Goal: Information Seeking & Learning: Understand process/instructions

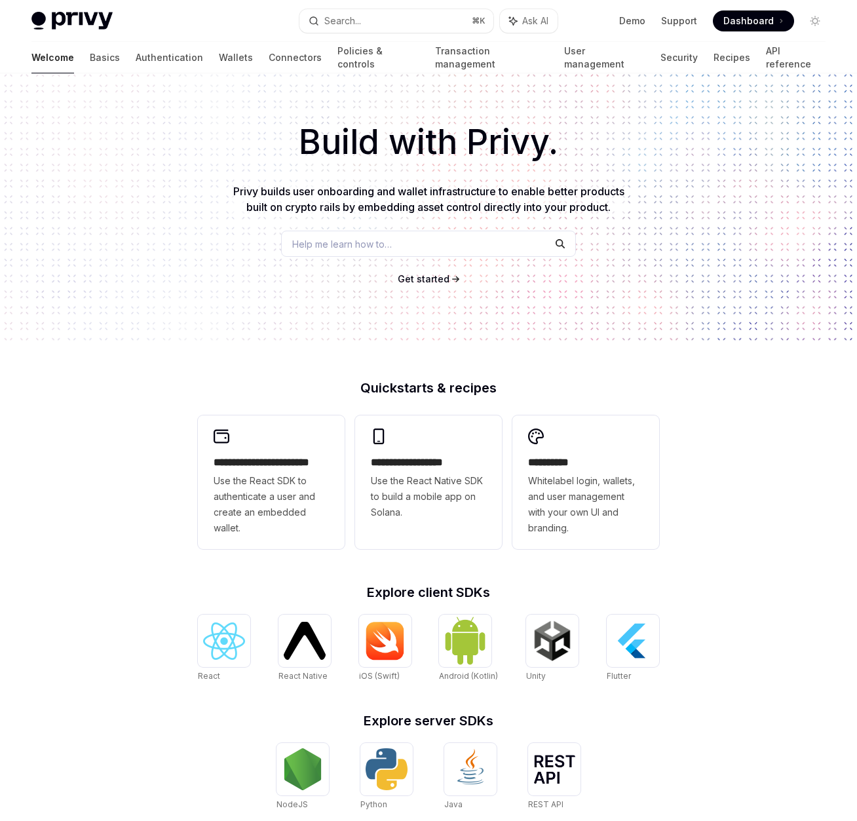
scroll to position [221, 0]
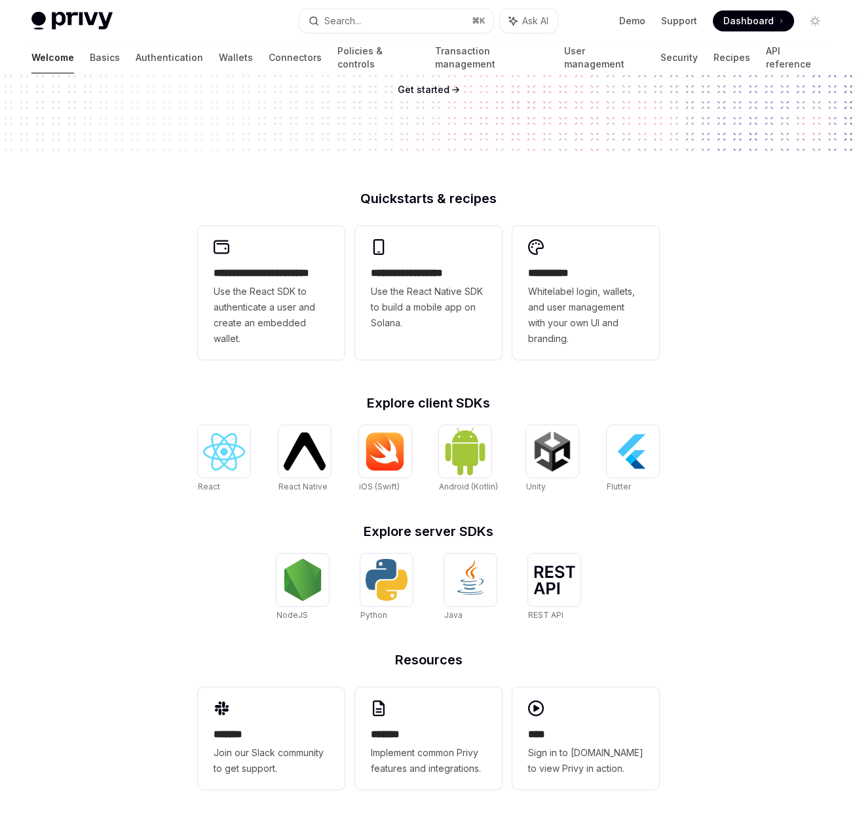
click at [745, 20] on span "Dashboard" at bounding box center [749, 20] width 50 height 13
click at [629, 16] on link "Demo" at bounding box center [632, 20] width 26 height 13
click at [213, 460] on img at bounding box center [224, 451] width 42 height 37
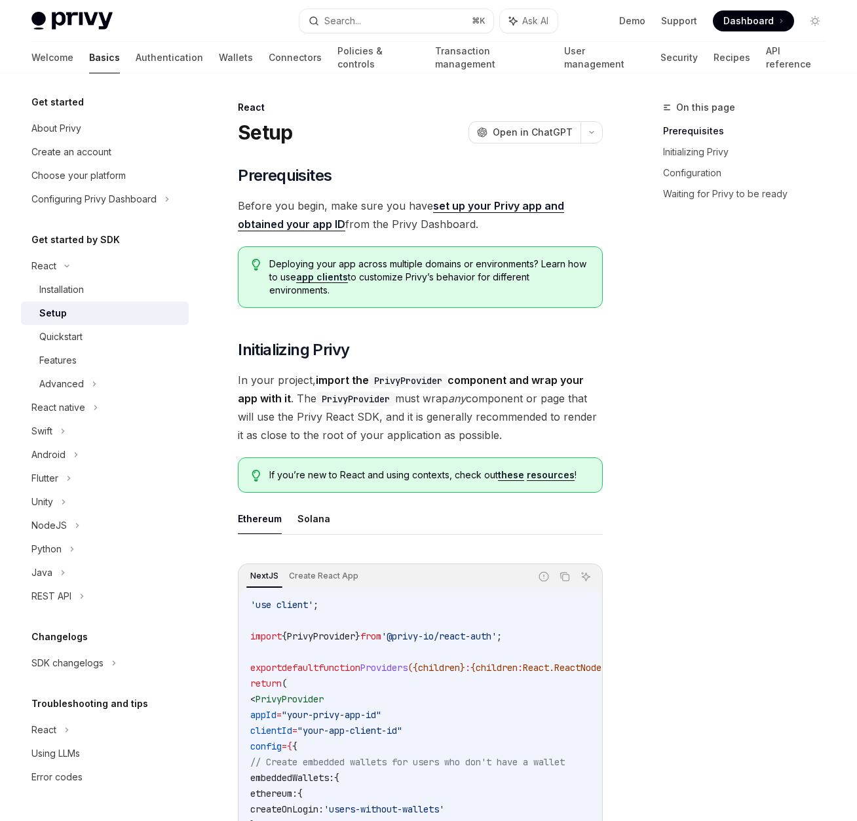
type textarea "*"
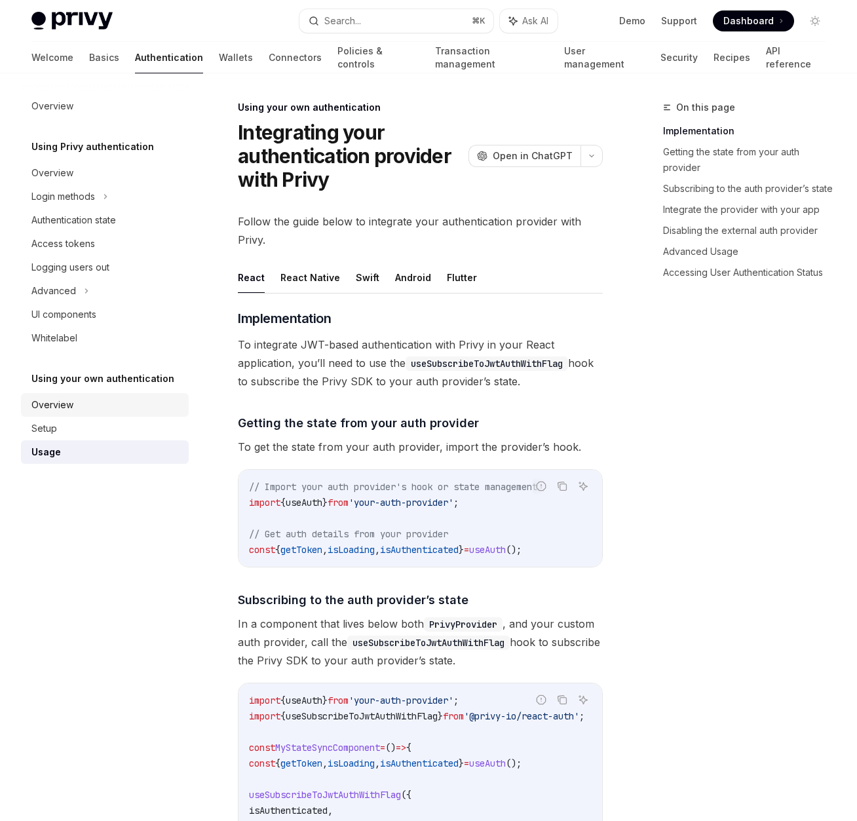
click at [56, 408] on div "Overview" at bounding box center [52, 405] width 42 height 16
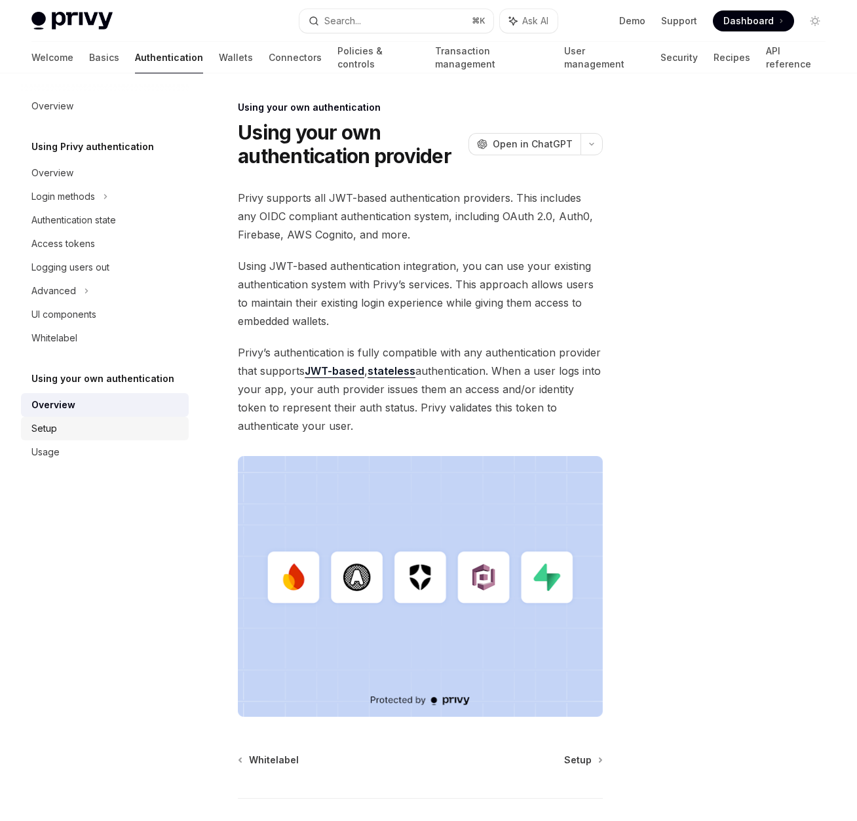
click at [47, 433] on div "Setup" at bounding box center [44, 429] width 26 height 16
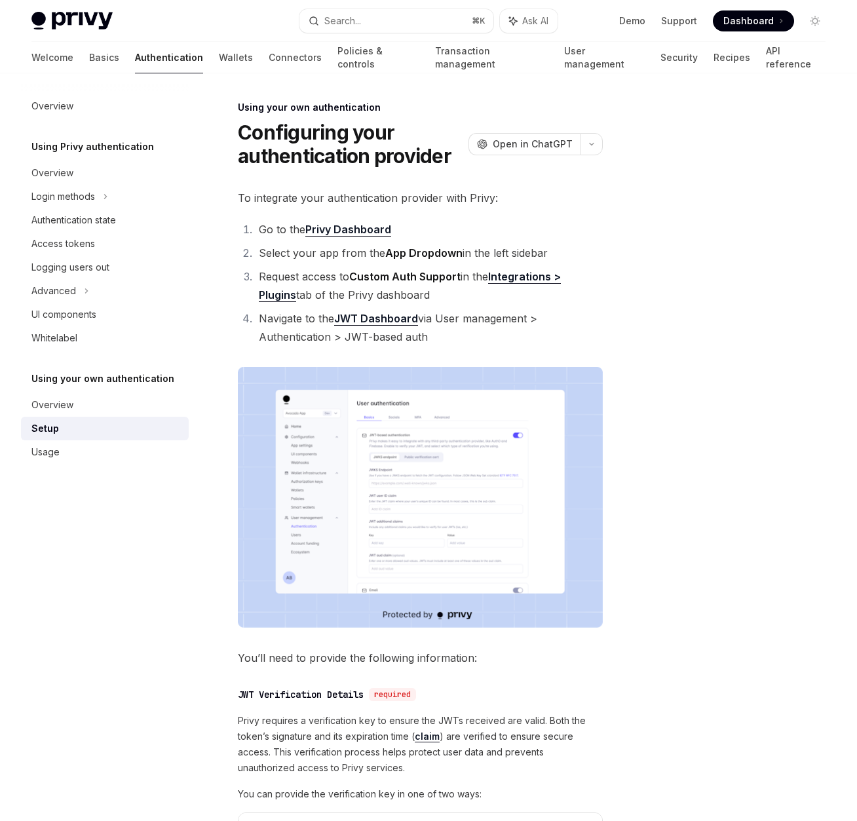
click at [438, 461] on img at bounding box center [420, 497] width 365 height 261
click at [94, 456] on div "Usage" at bounding box center [105, 452] width 149 height 16
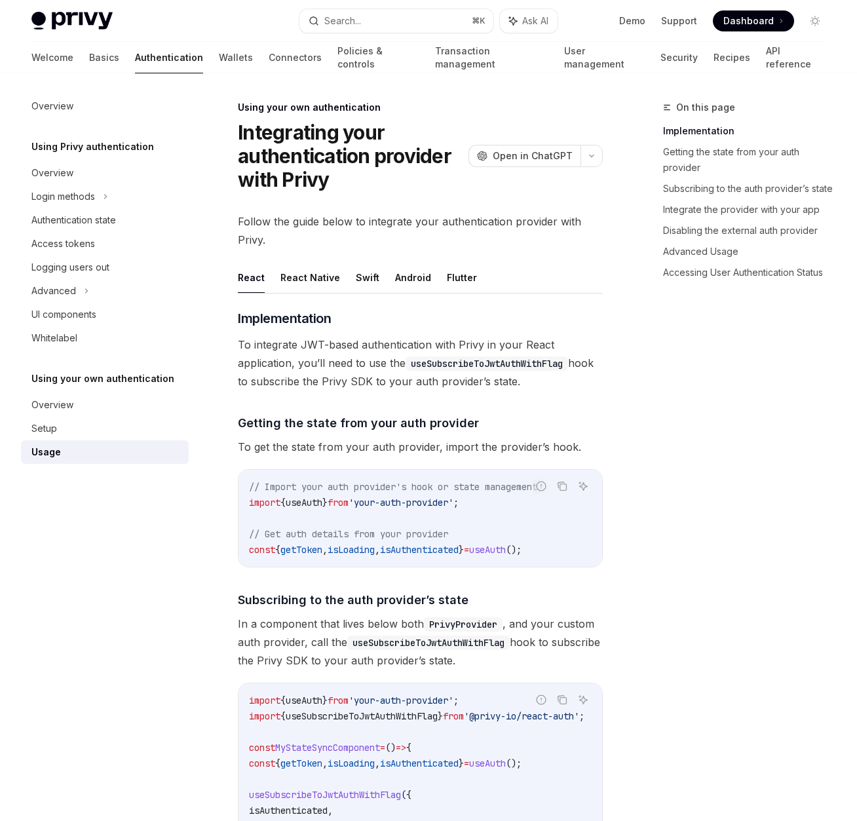
drag, startPoint x: 389, startPoint y: 505, endPoint x: 476, endPoint y: 500, distance: 87.3
click at [454, 500] on span "'your-auth-provider'" at bounding box center [401, 503] width 105 height 12
drag, startPoint x: 485, startPoint y: 501, endPoint x: 392, endPoint y: 497, distance: 93.2
click at [391, 497] on span "'your-auth-provider'" at bounding box center [401, 503] width 105 height 12
click at [395, 507] on span "'your-auth-provider'" at bounding box center [401, 503] width 105 height 12
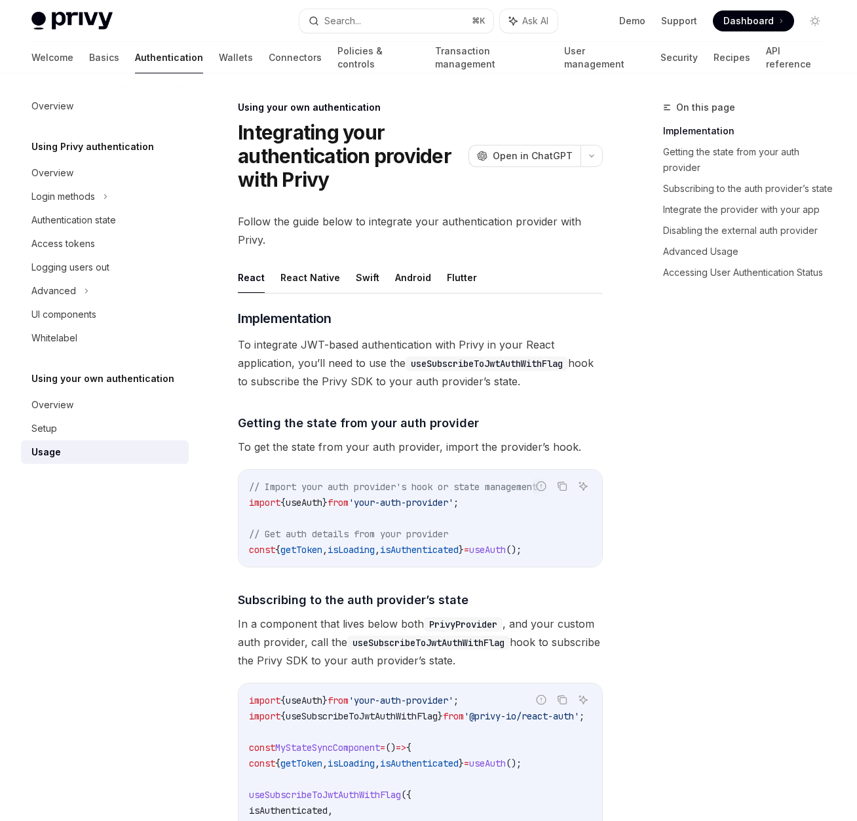
click at [384, 503] on span "'your-auth-provider'" at bounding box center [401, 503] width 105 height 12
drag, startPoint x: 387, startPoint y: 503, endPoint x: 488, endPoint y: 503, distance: 100.9
click at [454, 503] on span "'your-auth-provider'" at bounding box center [401, 503] width 105 height 12
click at [318, 507] on span "useAuth" at bounding box center [304, 503] width 37 height 12
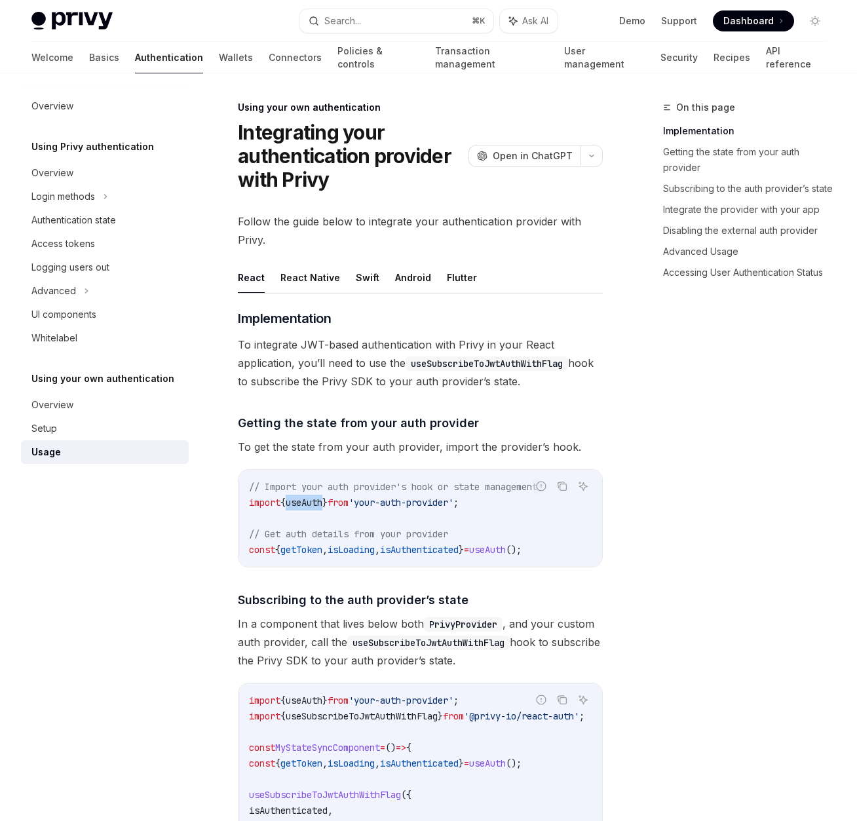
drag, startPoint x: 385, startPoint y: 506, endPoint x: 490, endPoint y: 505, distance: 104.2
click at [454, 505] on span "'your-auth-provider'" at bounding box center [401, 503] width 105 height 12
click at [317, 505] on span "useAuth" at bounding box center [304, 503] width 37 height 12
click at [305, 507] on span "useAuth" at bounding box center [304, 503] width 37 height 12
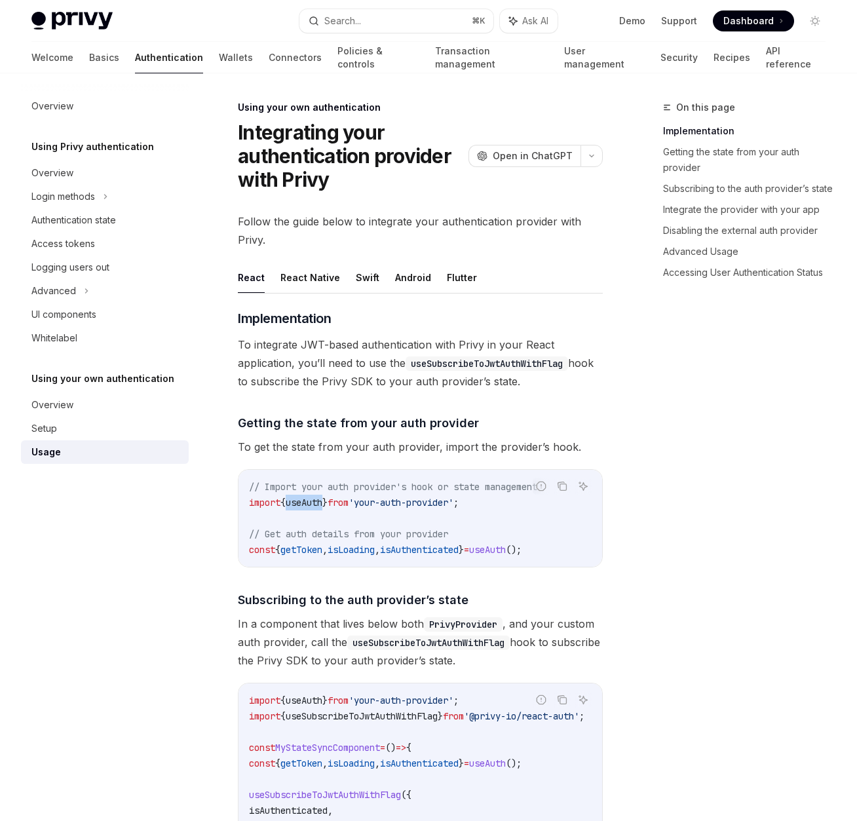
click at [305, 507] on span "useAuth" at bounding box center [304, 503] width 37 height 12
click at [319, 554] on span "getToken" at bounding box center [302, 550] width 42 height 12
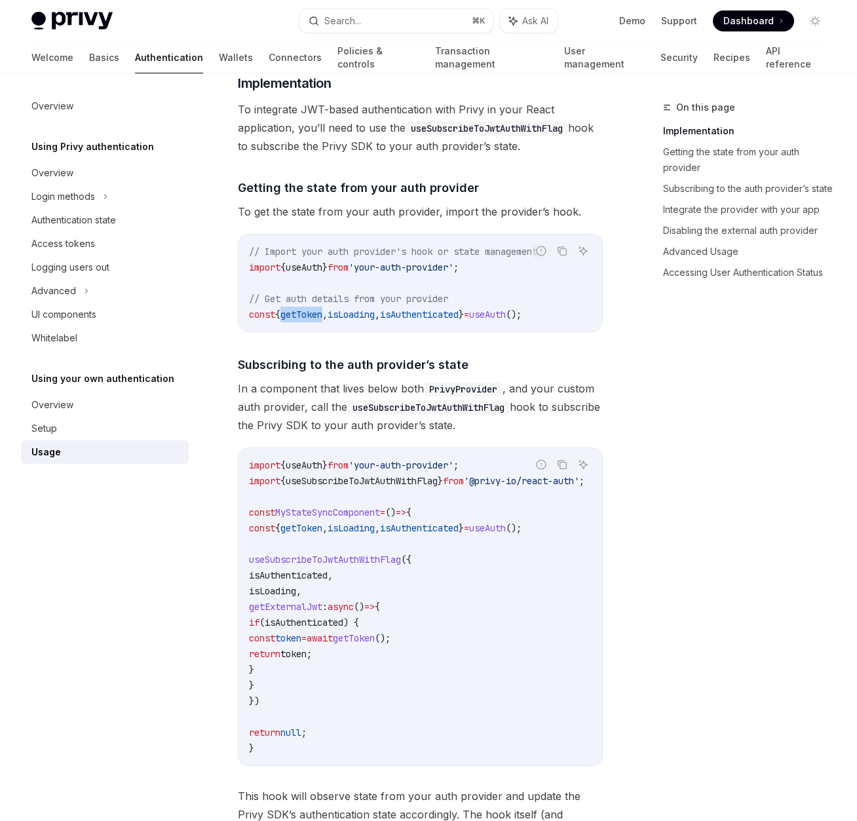
scroll to position [0, 58]
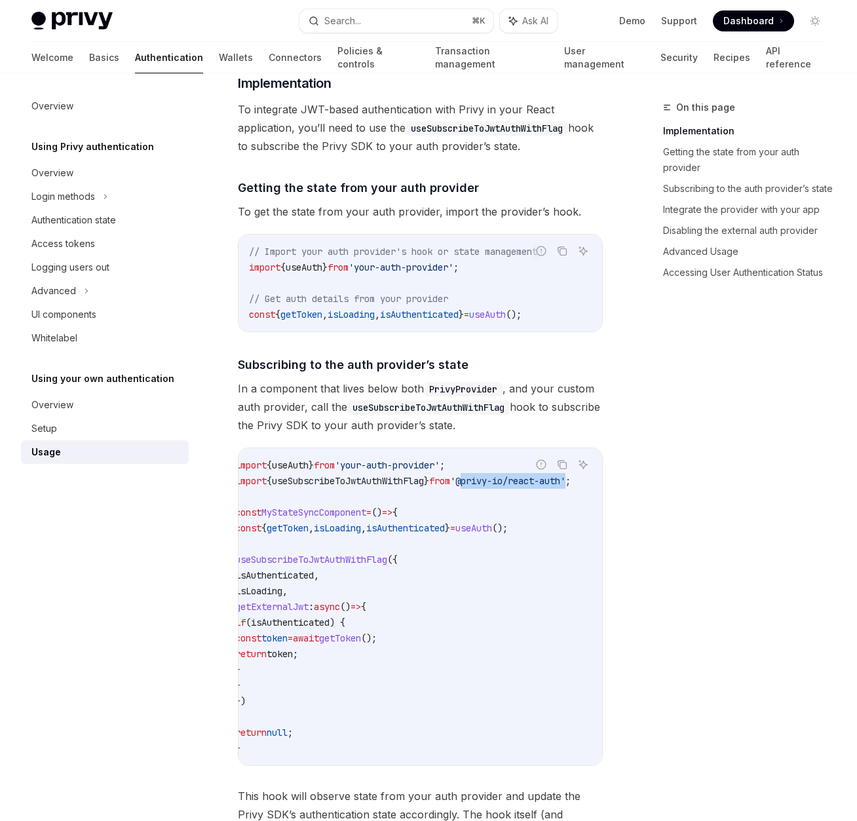
drag, startPoint x: 450, startPoint y: 488, endPoint x: 560, endPoint y: 482, distance: 109.6
click at [560, 482] on span "'@privy-io/react-auth'" at bounding box center [507, 481] width 115 height 12
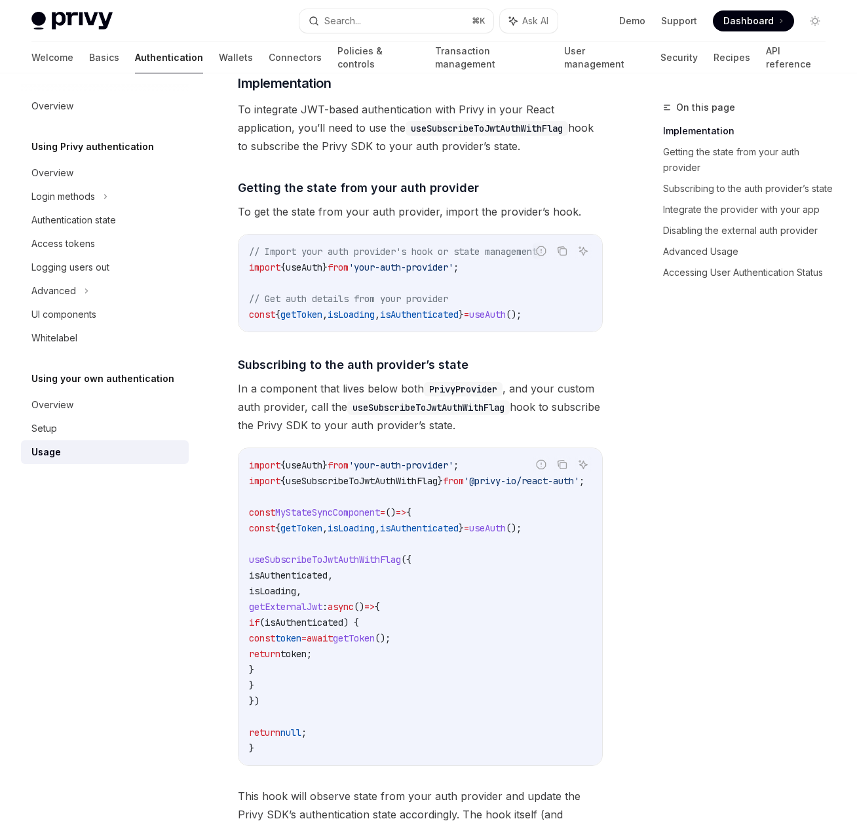
click at [395, 487] on span "useSubscribeToJwtAuthWithFlag" at bounding box center [362, 481] width 152 height 12
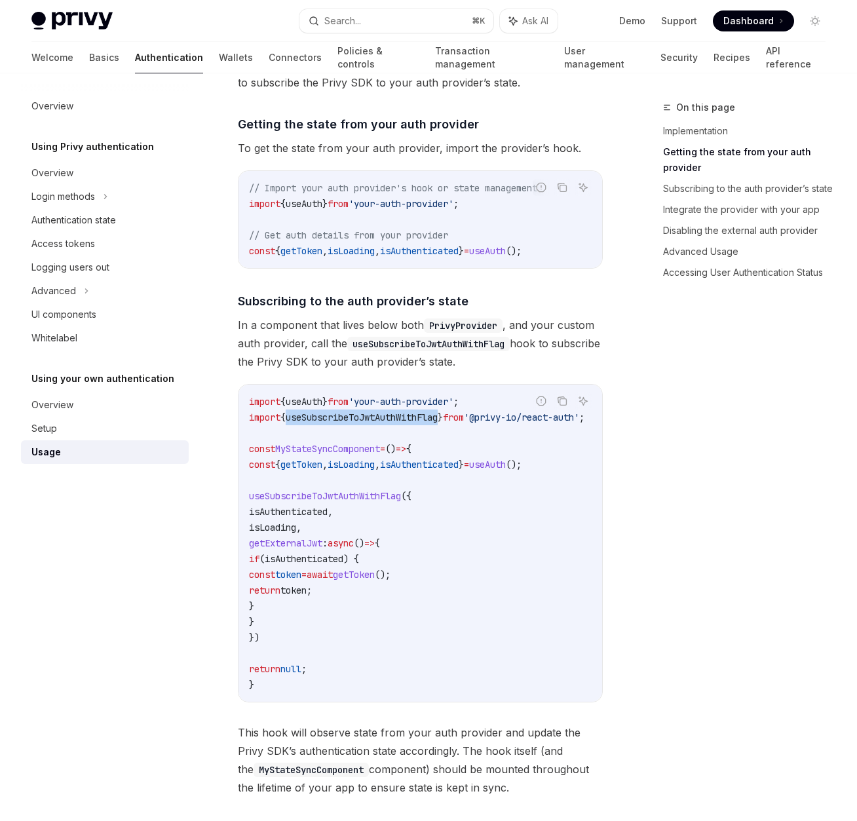
scroll to position [330, 0]
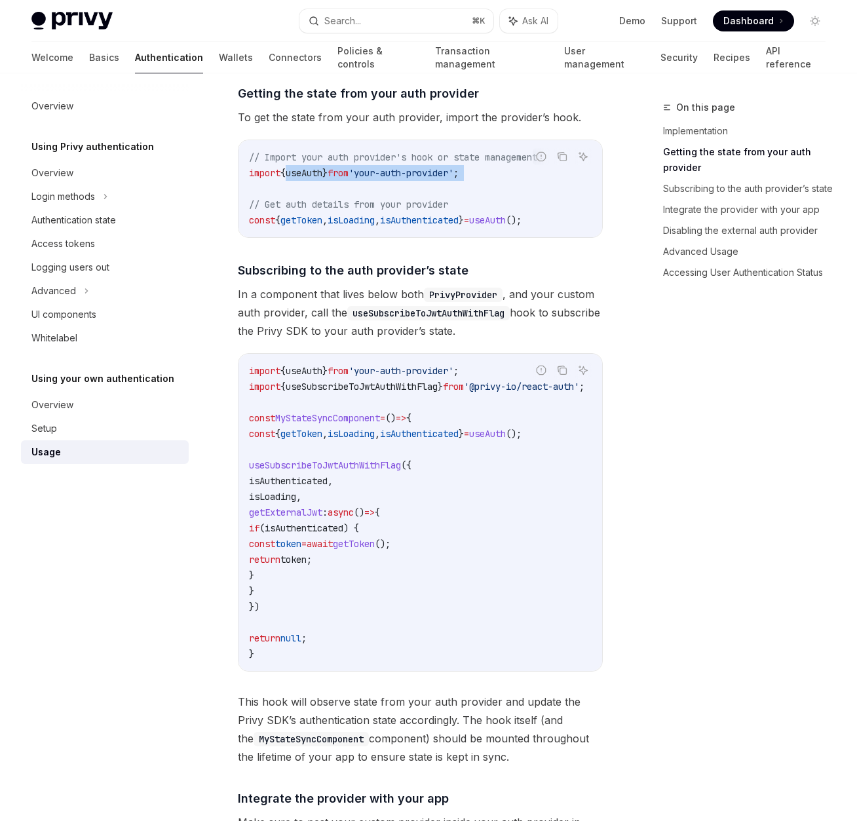
drag, startPoint x: 300, startPoint y: 173, endPoint x: 503, endPoint y: 193, distance: 204.8
click at [503, 193] on code "// Import your auth provider's hook or state management import { useAuth } from…" at bounding box center [420, 188] width 343 height 79
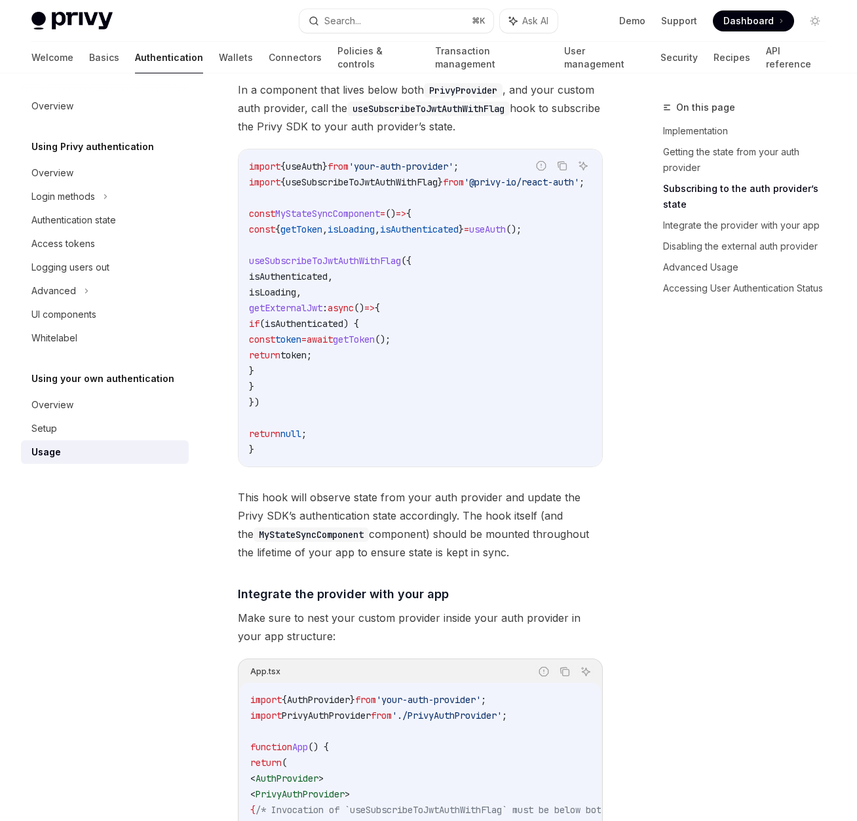
scroll to position [536, 0]
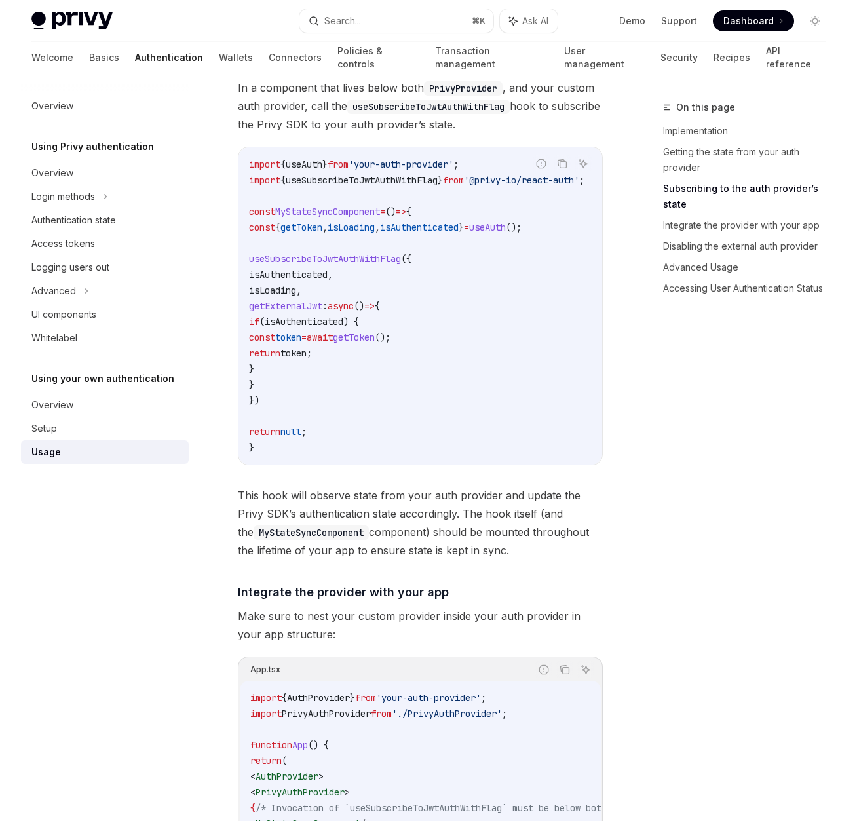
click at [343, 320] on code "import { useAuth } from 'your-auth-provider' ; import { useSubscribeToJwtAuthWi…" at bounding box center [432, 306] width 367 height 299
click at [322, 306] on span "getExternalJwt" at bounding box center [285, 306] width 73 height 12
click at [339, 241] on code "import { useAuth } from 'your-auth-provider' ; import { useSubscribeToJwtAuthWi…" at bounding box center [432, 306] width 367 height 299
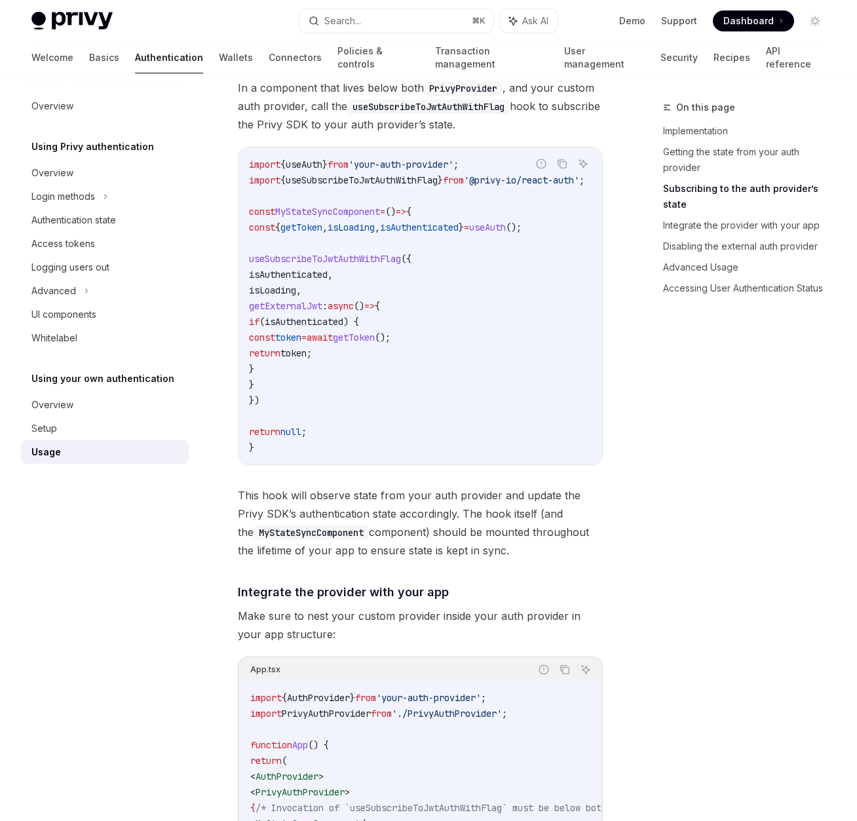
click at [322, 230] on span "getToken" at bounding box center [302, 228] width 42 height 12
click at [360, 264] on span "useSubscribeToJwtAuthWithFlag" at bounding box center [325, 259] width 152 height 12
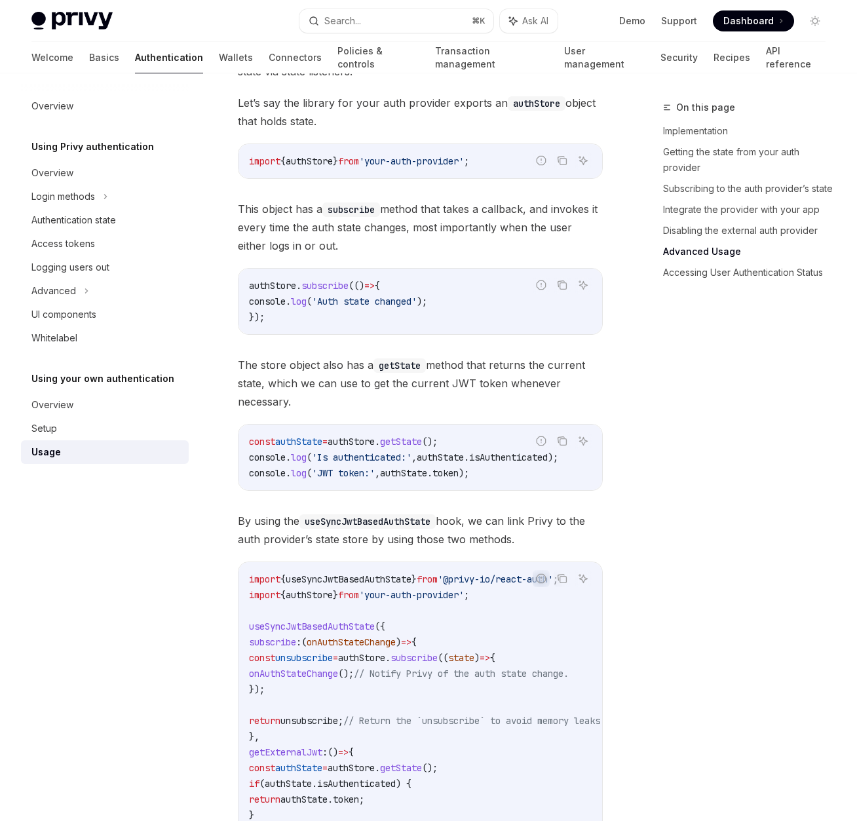
scroll to position [2006, 0]
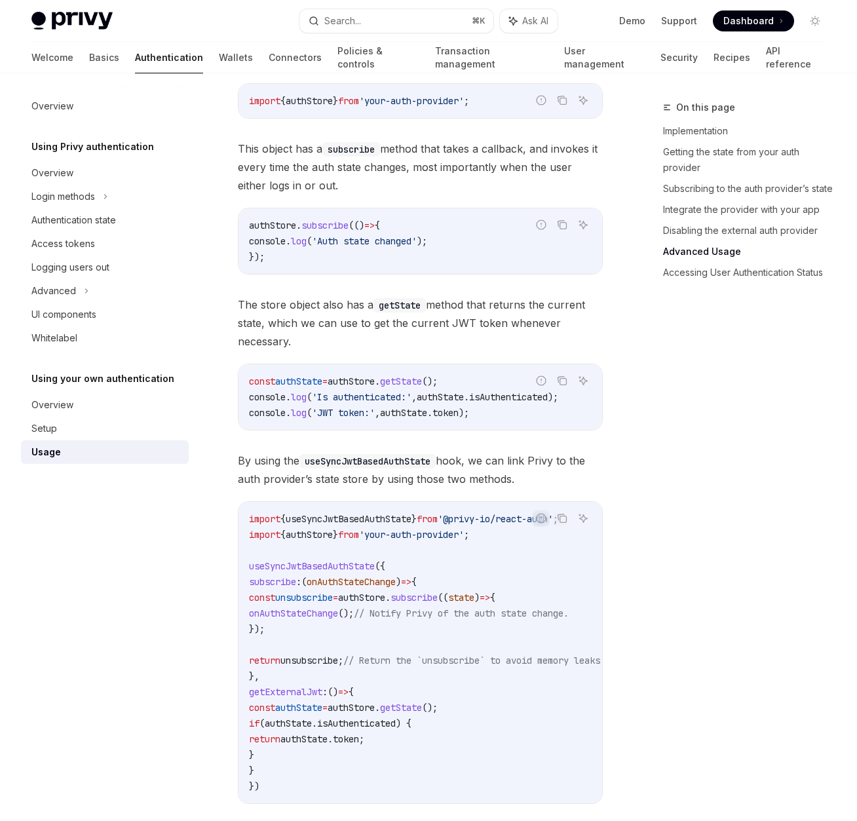
click at [275, 488] on span "By using the useSyncJwtBasedAuthState hook, we can link Privy to the auth provi…" at bounding box center [420, 470] width 365 height 37
click at [281, 480] on span "By using the useSyncJwtBasedAuthState hook, we can link Privy to the auth provi…" at bounding box center [420, 470] width 365 height 37
drag, startPoint x: 254, startPoint y: 479, endPoint x: 524, endPoint y: 502, distance: 271.0
click at [524, 488] on span "By using the useSyncJwtBasedAuthState hook, we can link Privy to the auth provi…" at bounding box center [420, 470] width 365 height 37
click at [492, 488] on span "By using the useSyncJwtBasedAuthState hook, we can link Privy to the auth provi…" at bounding box center [420, 470] width 365 height 37
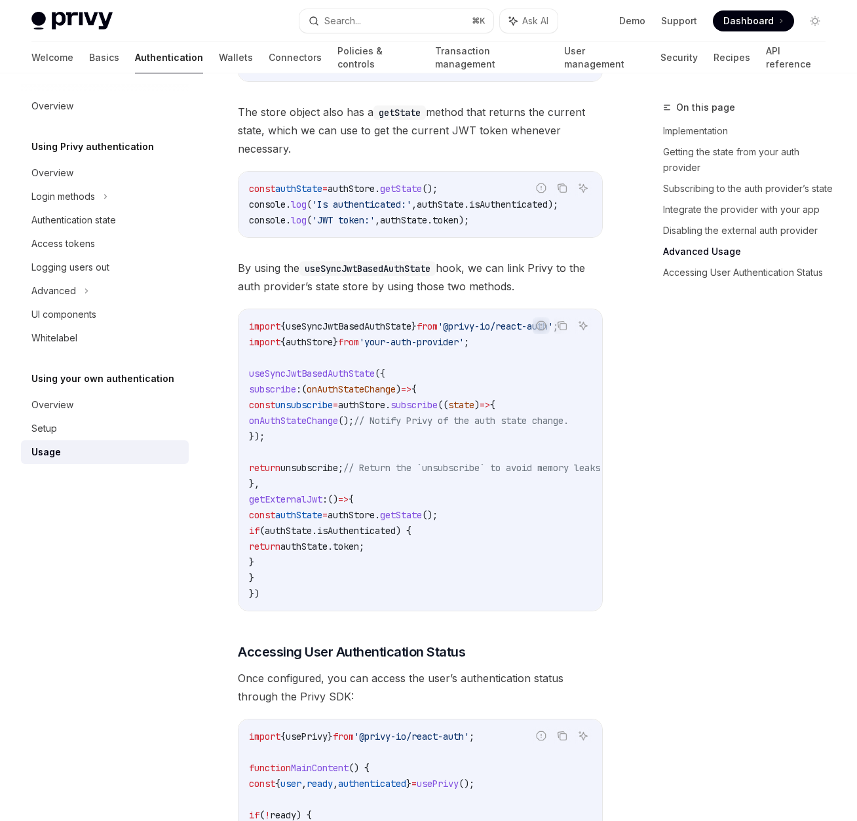
scroll to position [2199, 0]
click at [171, 77] on div at bounding box center [105, 83] width 168 height 21
click at [219, 58] on link "Wallets" at bounding box center [236, 57] width 34 height 31
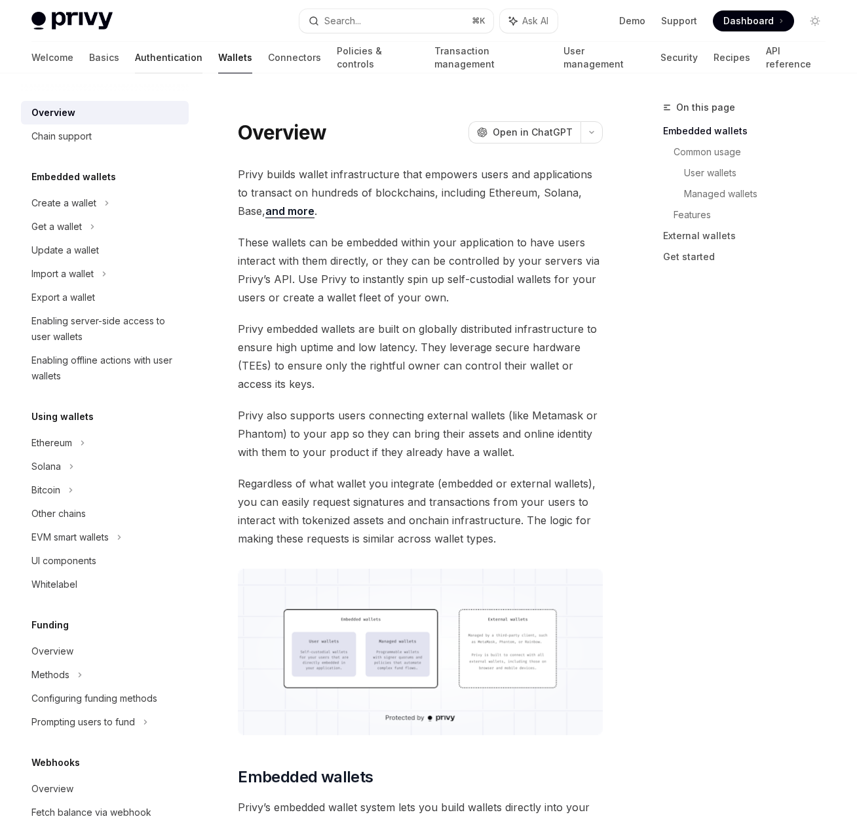
click at [135, 56] on link "Authentication" at bounding box center [169, 57] width 68 height 31
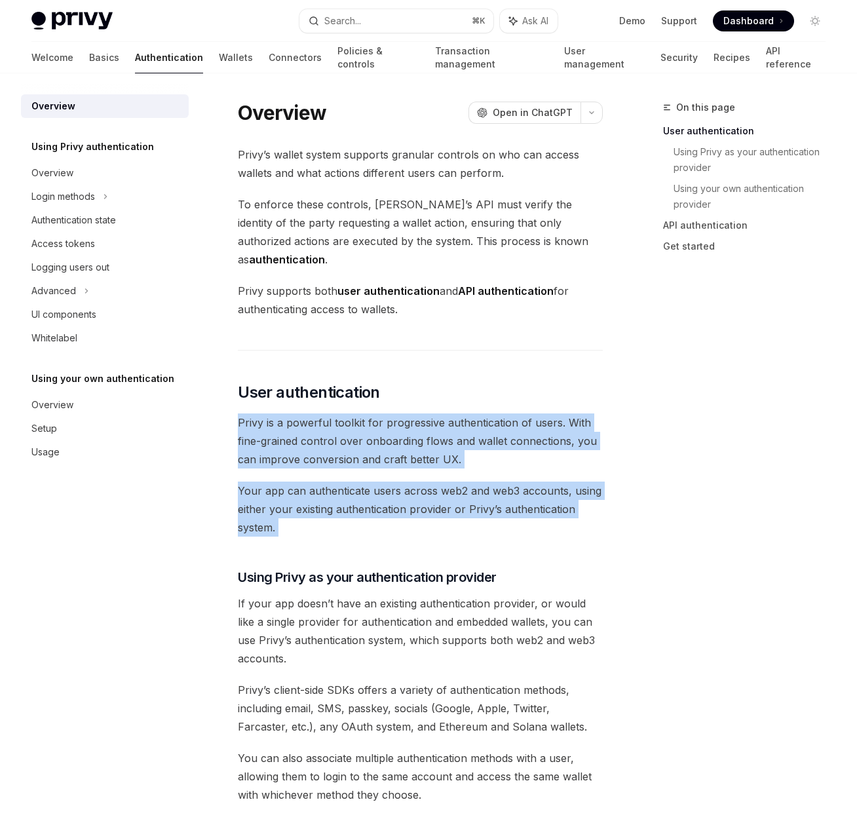
drag, startPoint x: 240, startPoint y: 408, endPoint x: 500, endPoint y: 537, distance: 290.8
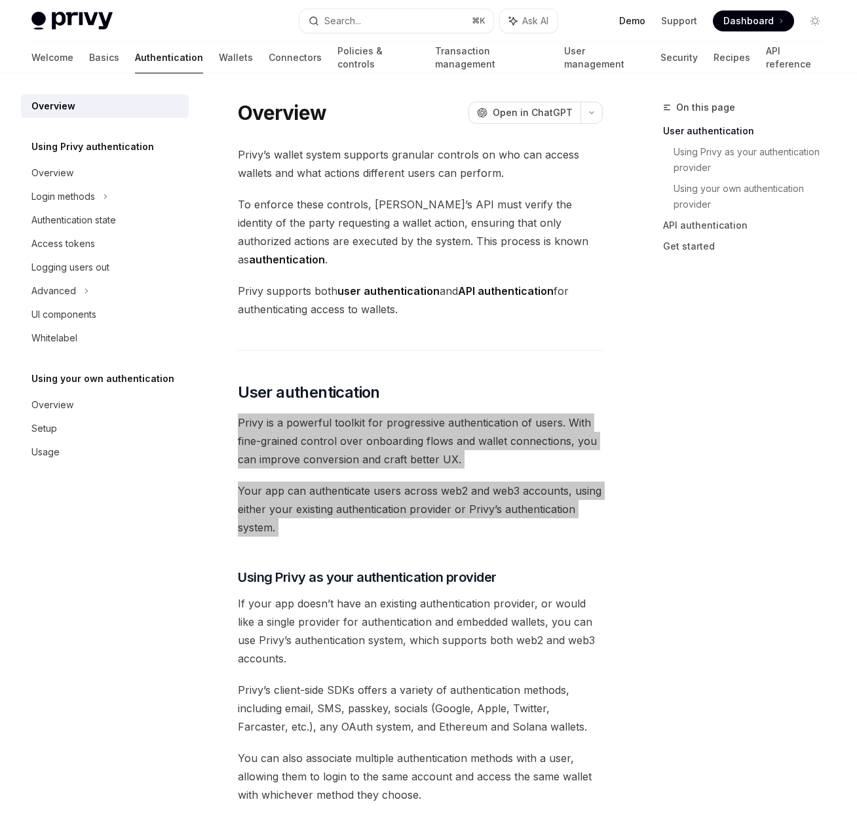
type textarea "*"
